Goal: Transaction & Acquisition: Purchase product/service

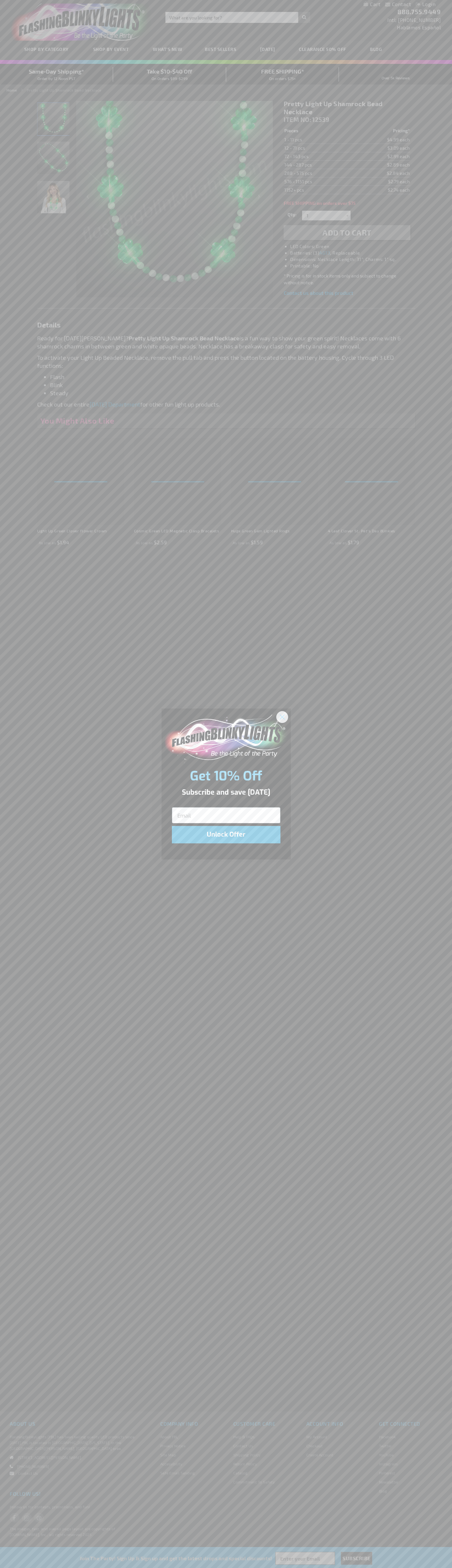
click at [282, 717] on icon "Close dialog" at bounding box center [282, 717] width 4 height 4
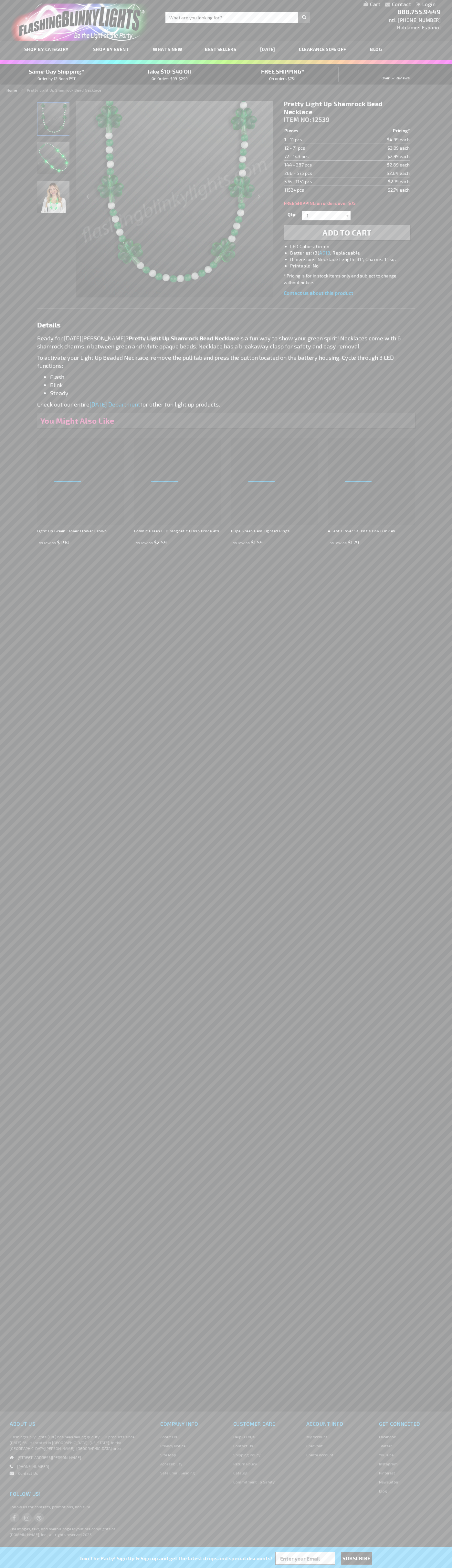
click at [354, 247] on li "LED Colors: Green" at bounding box center [353, 246] width 127 height 6
click at [347, 232] on span "Add to Cart" at bounding box center [347, 232] width 49 height 9
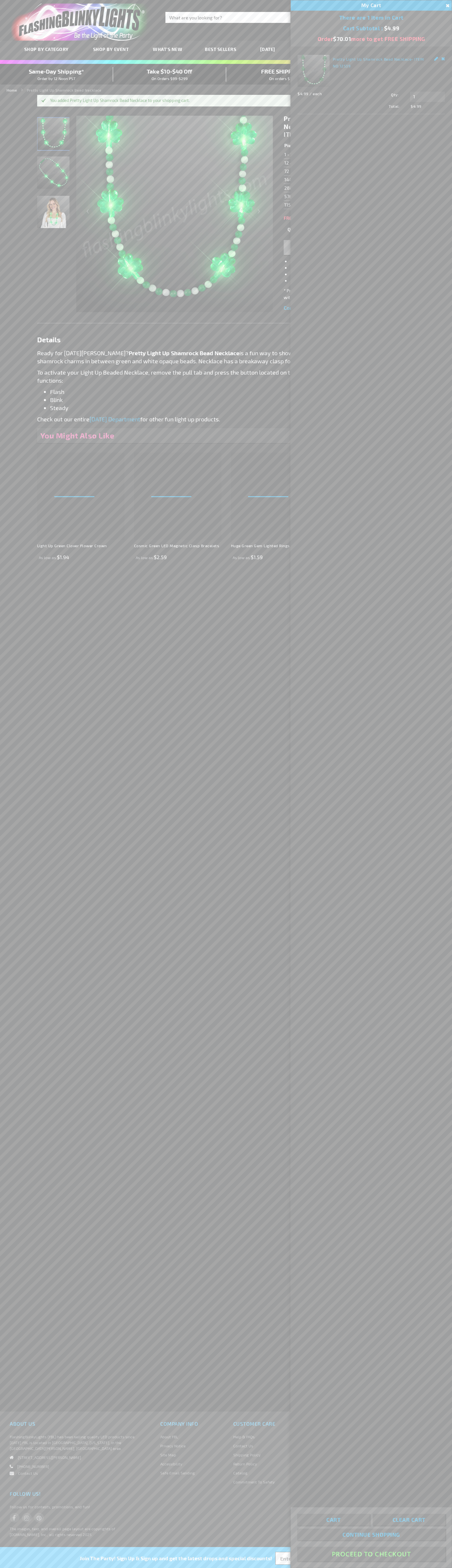
click at [371, 1554] on button "Proceed To Checkout" at bounding box center [371, 1554] width 148 height 15
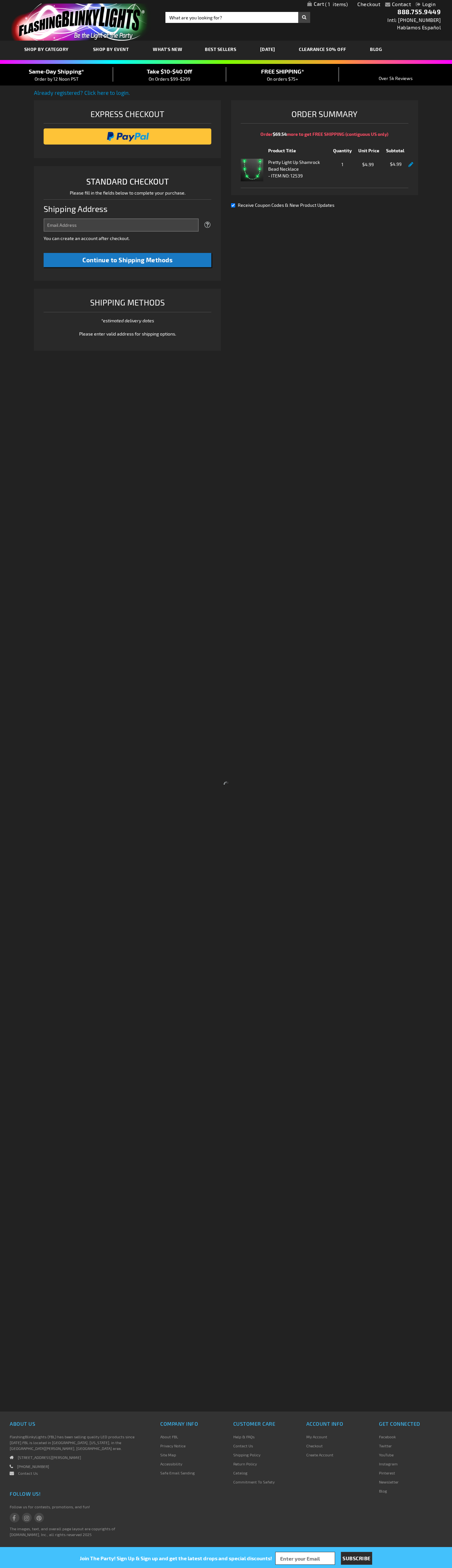
select select "US"
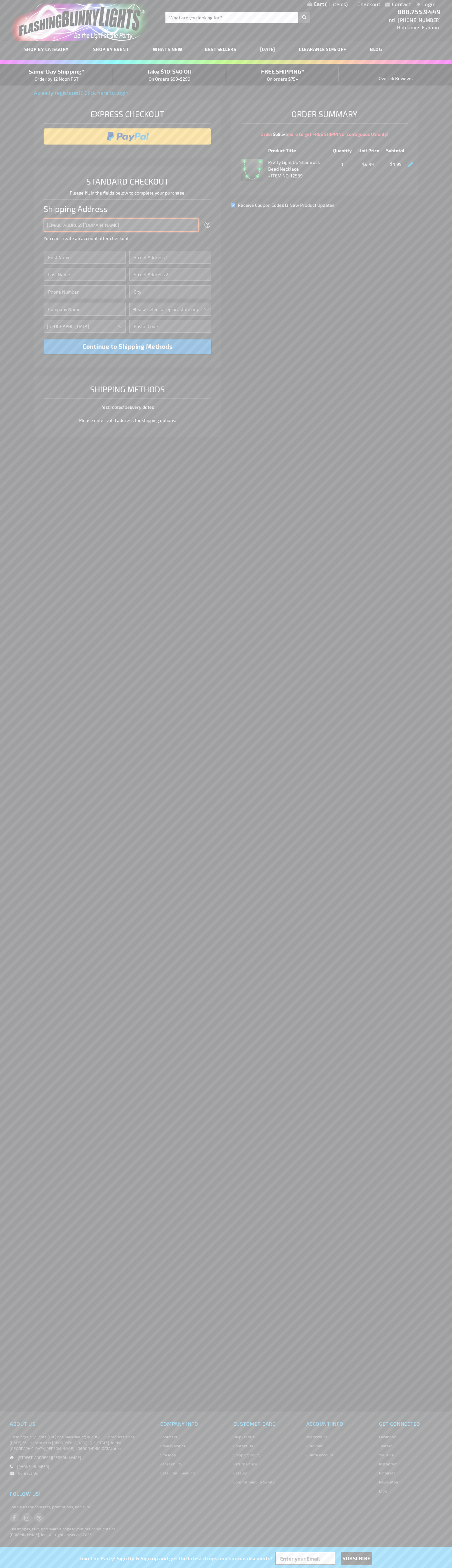
type input "johnsmith005@storebotmail.joonix.net"
type input "John"
type input "401 North Tryon Street"
type input "First floor"
type input "charlotte"
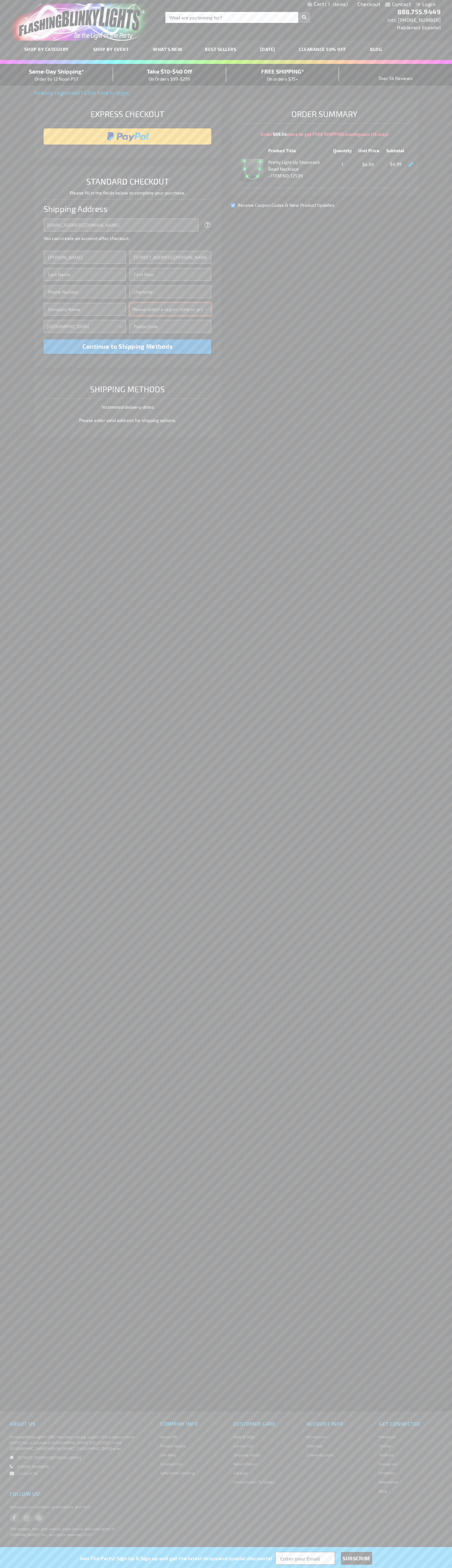
select select "44"
type input "28202"
type input "Smith"
type input "6502530000"
type input "John Smith"
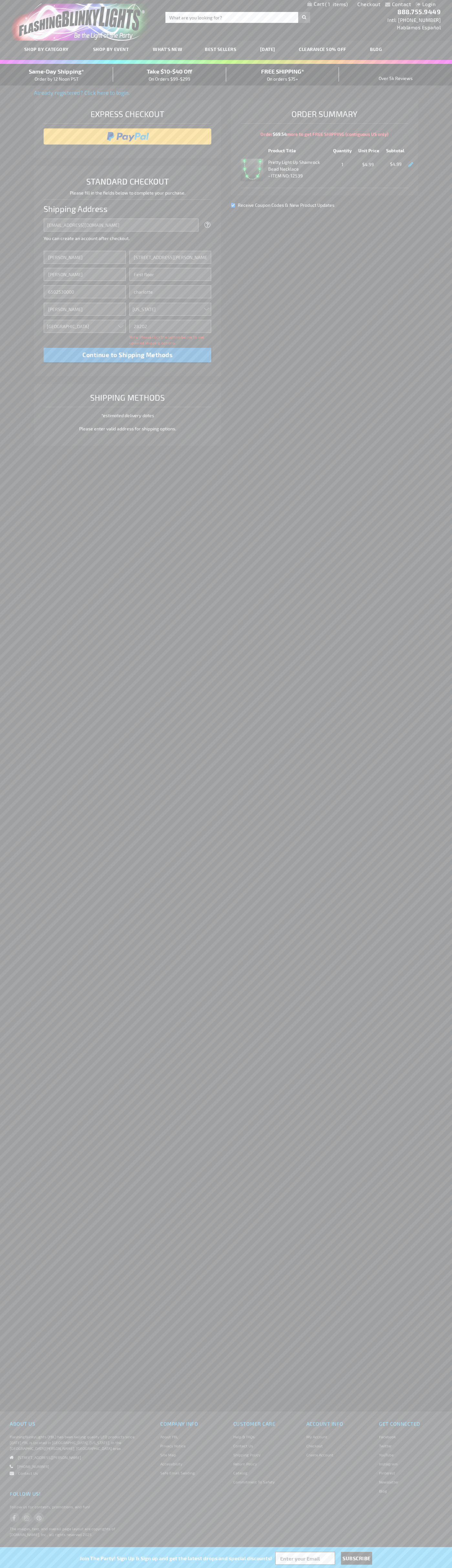
click at [57, 75] on div "Same-Day Shipping* Order by 12 Noon PST" at bounding box center [57, 74] width 113 height 15
click at [127, 136] on input "image" at bounding box center [127, 136] width 161 height 13
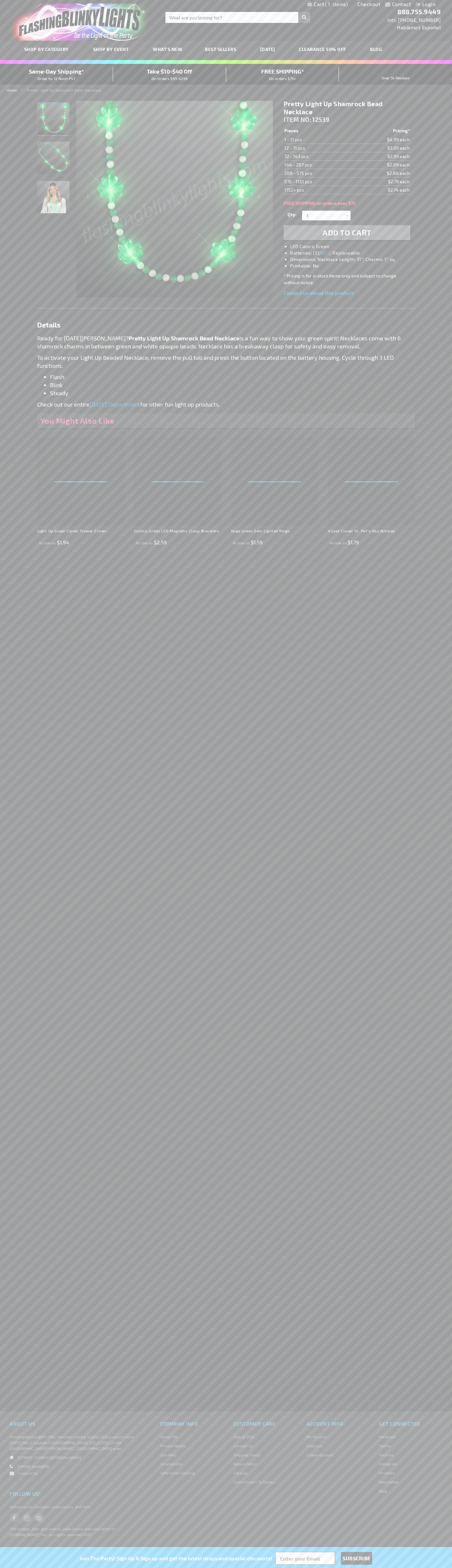
click at [328, 4] on span "1" at bounding box center [336, 4] width 23 height 6
